Goal: Information Seeking & Learning: Learn about a topic

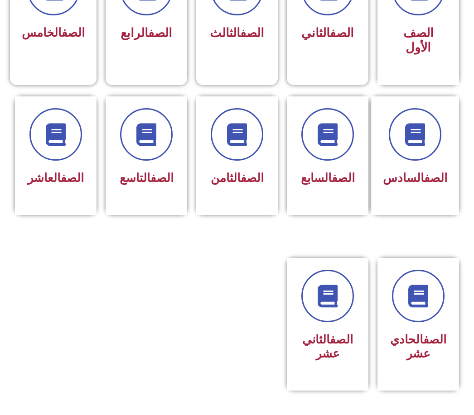
scroll to position [329, 0]
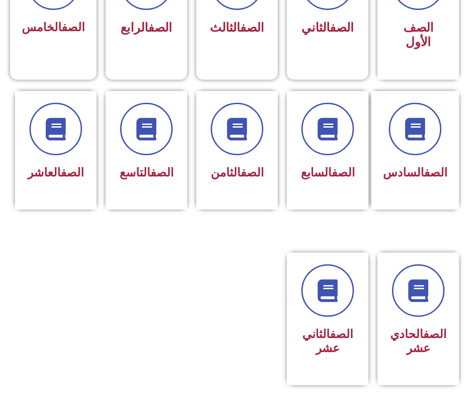
click at [338, 355] on h3 "الصف الثاني عشر" at bounding box center [327, 341] width 58 height 28
click at [341, 341] on div "الصف الثاني عشر" at bounding box center [327, 342] width 58 height 36
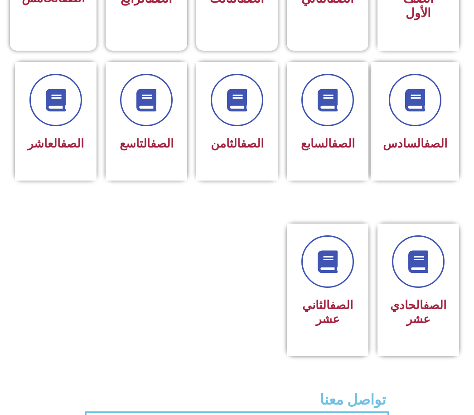
click at [331, 326] on h3 "الصف الثاني عشر" at bounding box center [327, 312] width 58 height 28
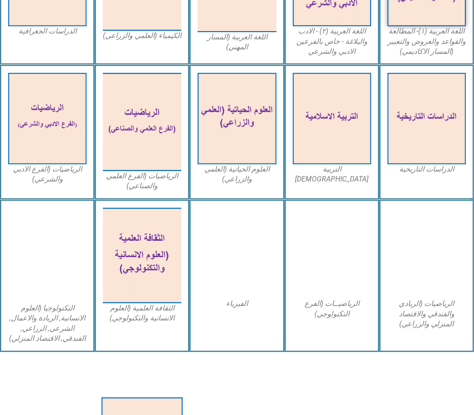
scroll to position [342, 0]
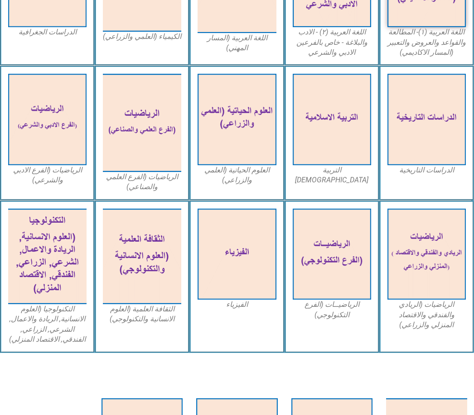
click at [242, 129] on img at bounding box center [236, 119] width 78 height 91
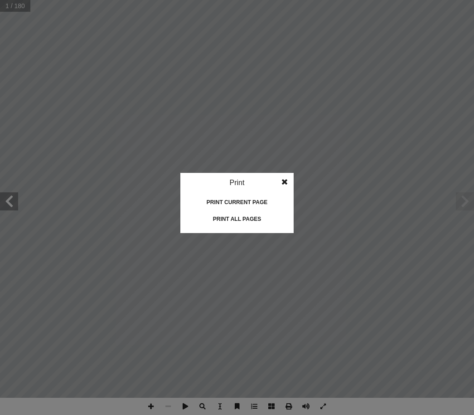
click at [259, 225] on div "Print all pages" at bounding box center [236, 219] width 91 height 14
